Goal: Navigation & Orientation: Find specific page/section

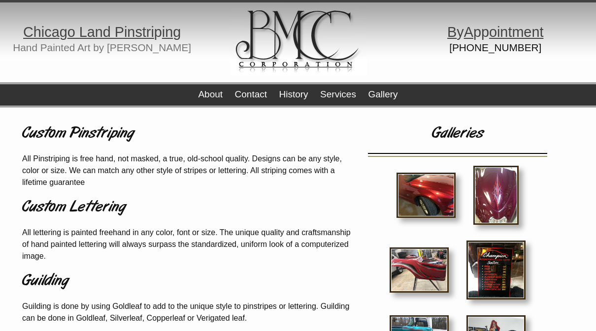
click at [393, 95] on link "Gallery" at bounding box center [383, 94] width 30 height 10
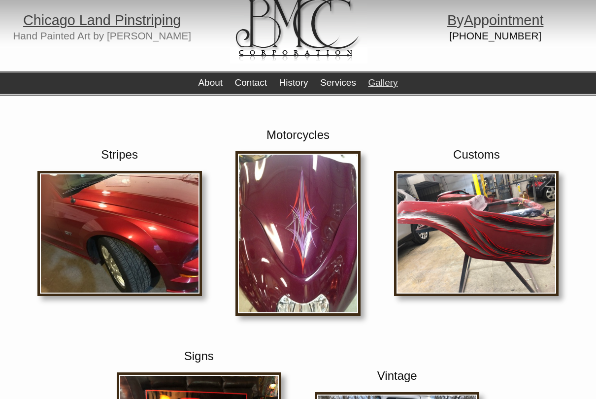
scroll to position [12, 0]
click at [96, 247] on img at bounding box center [119, 233] width 164 height 125
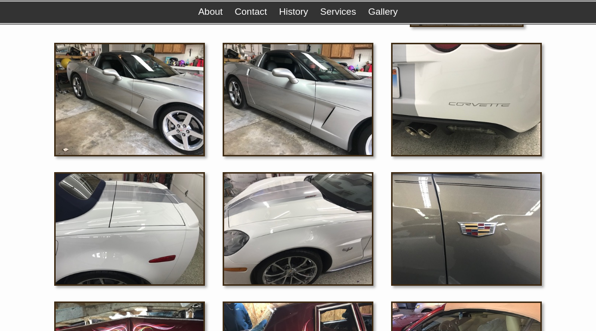
scroll to position [918, 0]
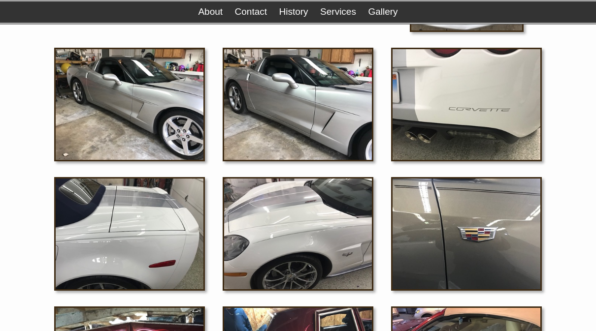
click at [450, 237] on img at bounding box center [466, 235] width 151 height 114
click at [292, 126] on img at bounding box center [297, 105] width 151 height 114
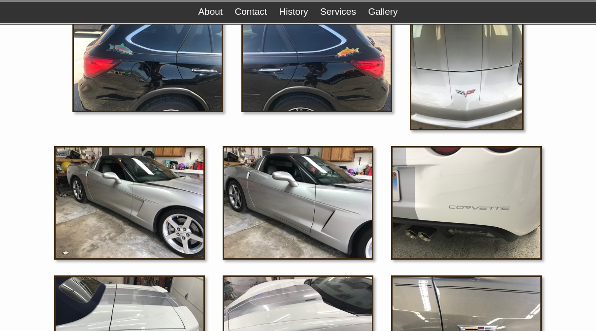
scroll to position [818, 0]
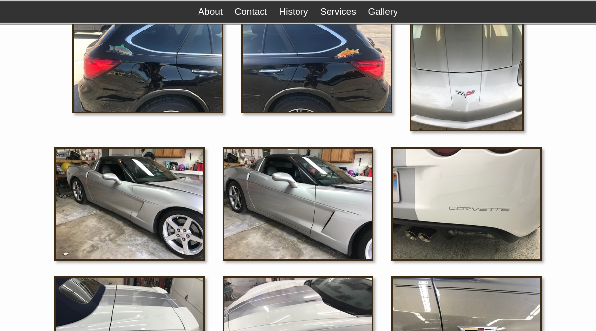
click at [250, 17] on link "Contact" at bounding box center [251, 11] width 32 height 10
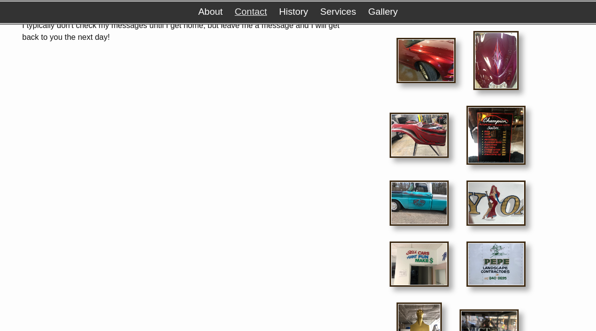
scroll to position [134, 0]
click at [413, 198] on img at bounding box center [418, 203] width 59 height 45
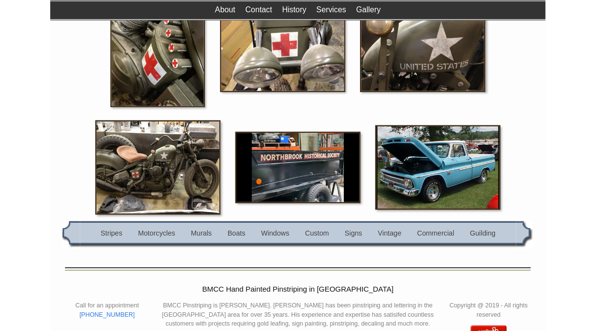
scroll to position [1253, 0]
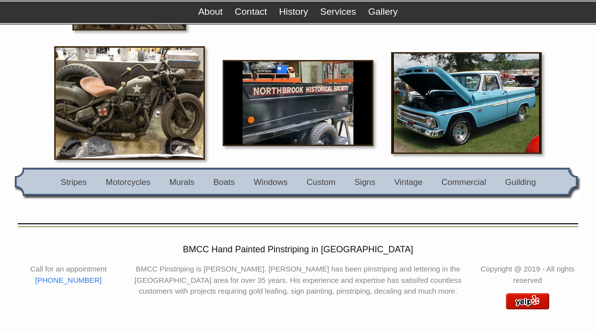
click at [76, 187] on link "Stripes" at bounding box center [74, 182] width 26 height 9
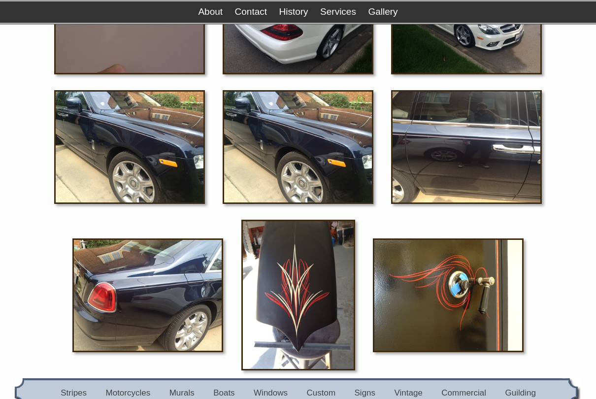
scroll to position [2207, 0]
click at [119, 174] on img at bounding box center [129, 147] width 151 height 114
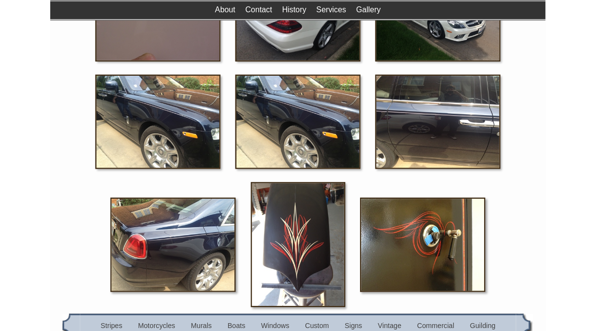
scroll to position [2235, 0]
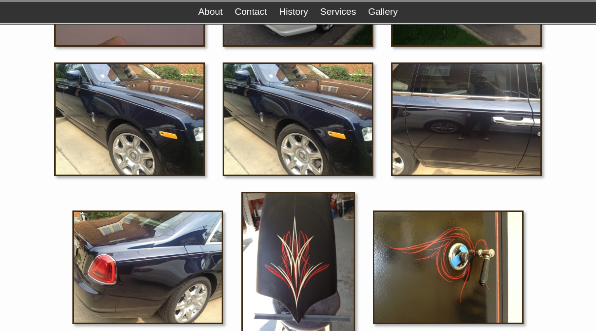
click at [148, 289] on img at bounding box center [147, 268] width 151 height 114
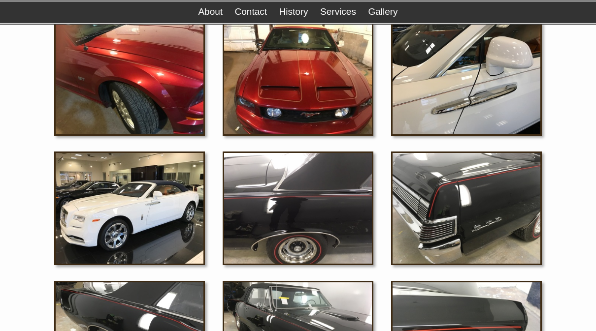
scroll to position [1323, 0]
